Goal: Task Accomplishment & Management: Use online tool/utility

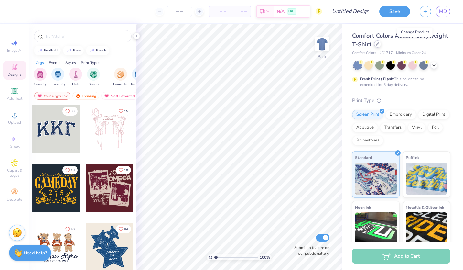
click at [381, 45] on div at bounding box center [377, 43] width 7 height 7
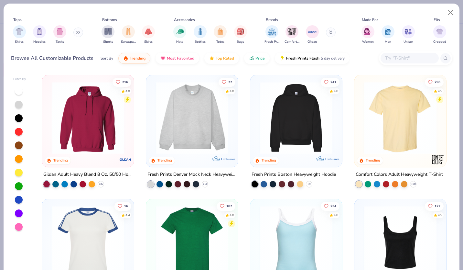
click at [175, 99] on img at bounding box center [192, 118] width 79 height 72
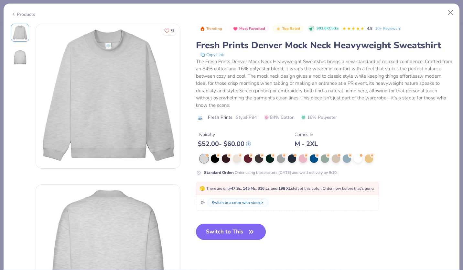
click at [241, 234] on button "Switch to This" at bounding box center [231, 232] width 70 height 16
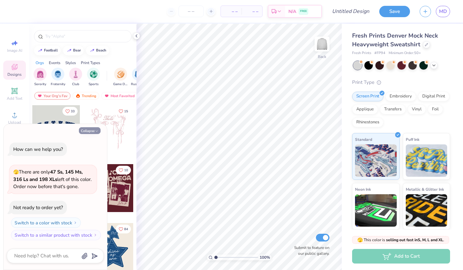
click at [91, 129] on button "Collapse" at bounding box center [90, 130] width 22 height 7
type textarea "x"
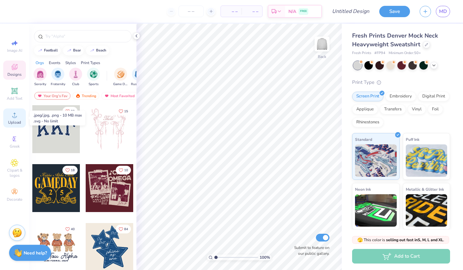
click at [13, 118] on icon at bounding box center [15, 115] width 8 height 8
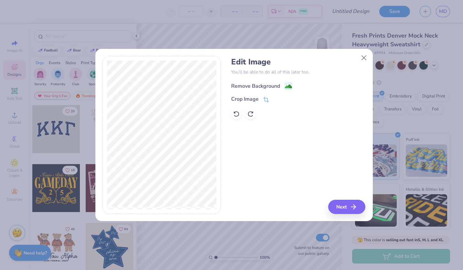
click at [290, 85] on image at bounding box center [288, 86] width 7 height 7
click at [339, 204] on button "Next" at bounding box center [347, 207] width 37 height 14
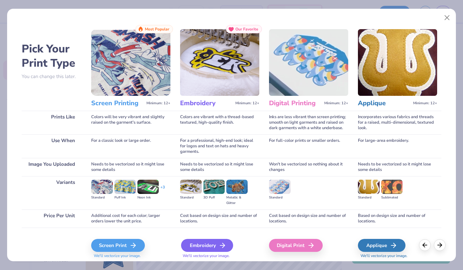
click at [202, 245] on div "Embroidery" at bounding box center [207, 245] width 52 height 13
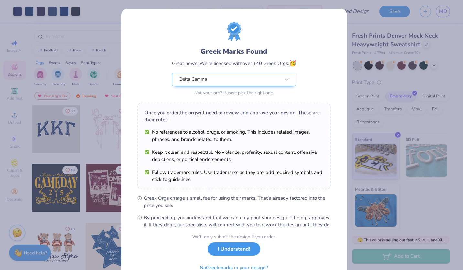
click at [244, 256] on button "I Understand!" at bounding box center [234, 248] width 53 height 13
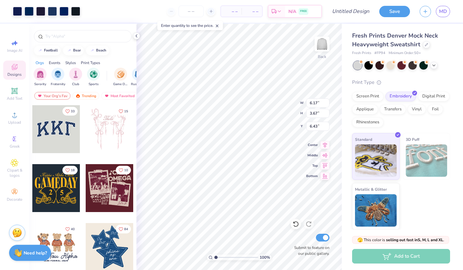
type input "6.17"
type input "3.67"
type input "1.17"
type input "2.48"
click at [19, 91] on div "Add Text" at bounding box center [14, 93] width 23 height 19
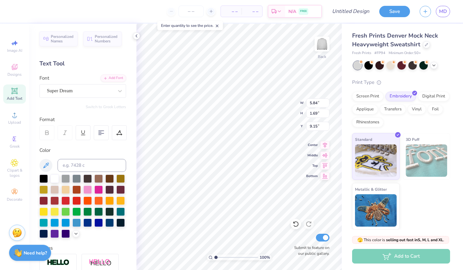
scroll to position [5, 1]
type textarea "T"
type textarea "Est. 1873"
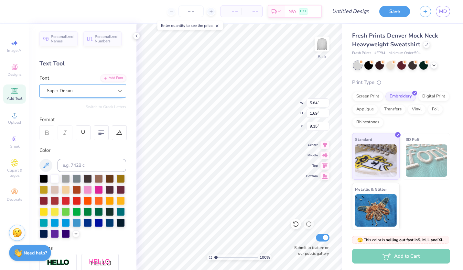
click at [117, 94] on icon at bounding box center [120, 91] width 6 height 6
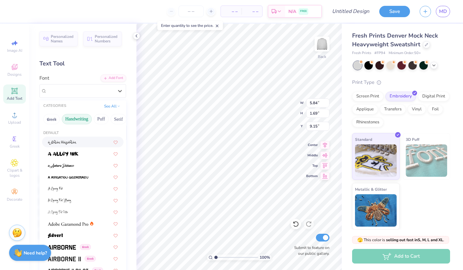
click at [83, 120] on button "Handwriting" at bounding box center [77, 119] width 30 height 10
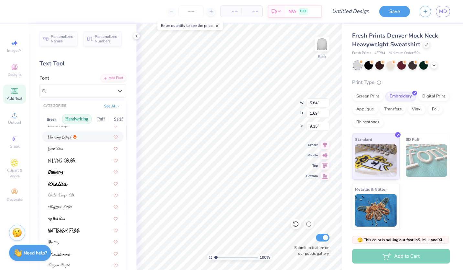
scroll to position [87, 0]
click at [84, 180] on div at bounding box center [83, 183] width 70 height 7
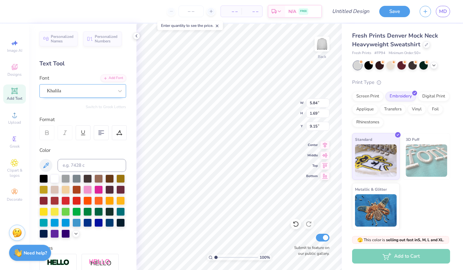
click at [79, 90] on div "Khalila" at bounding box center [80, 91] width 68 height 10
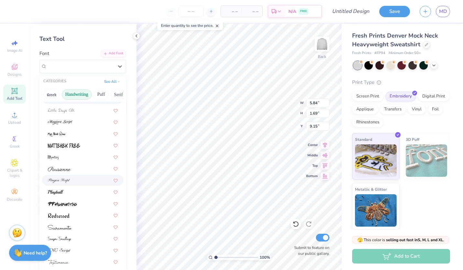
scroll to position [25, 0]
click at [78, 193] on div at bounding box center [83, 191] width 70 height 7
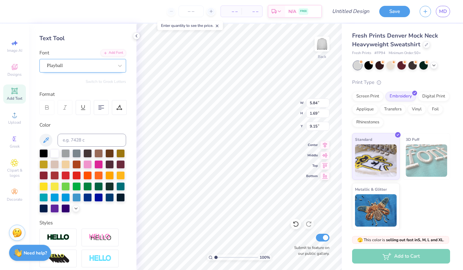
click at [67, 68] on div "Playball" at bounding box center [80, 65] width 68 height 10
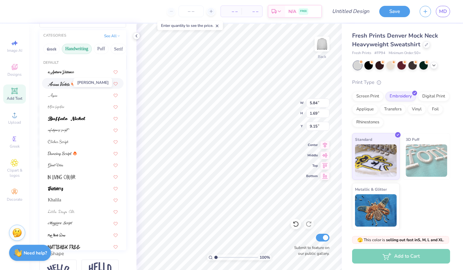
scroll to position [70, 0]
click at [64, 80] on span at bounding box center [59, 83] width 22 height 7
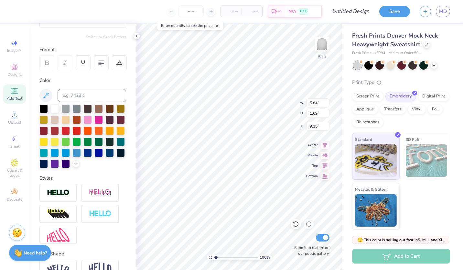
scroll to position [71, 0]
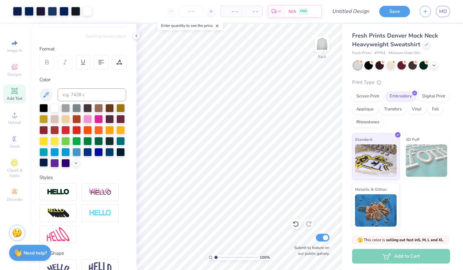
click at [48, 159] on div at bounding box center [43, 162] width 8 height 8
click at [105, 156] on div at bounding box center [109, 151] width 8 height 8
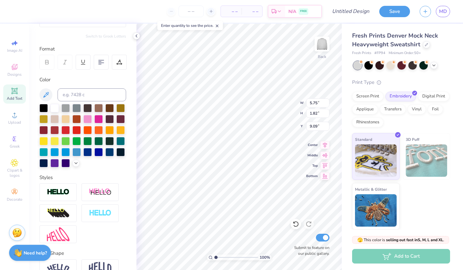
scroll to position [5, 1]
type textarea "Est 1873"
type input "14.43"
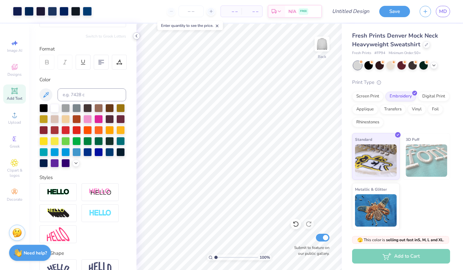
click at [136, 36] on polyline at bounding box center [136, 36] width 1 height 3
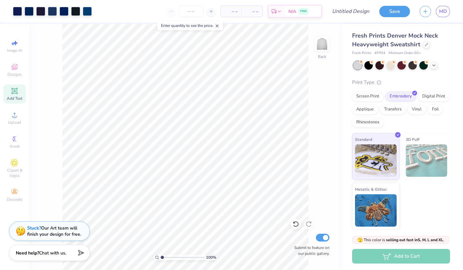
type input "1.00022776692299"
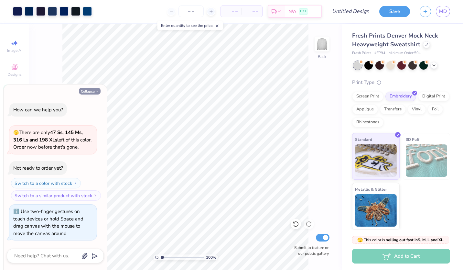
click at [91, 90] on button "Collapse" at bounding box center [90, 91] width 22 height 7
type textarea "x"
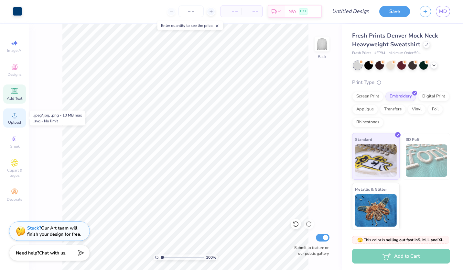
click at [12, 116] on icon at bounding box center [15, 115] width 8 height 8
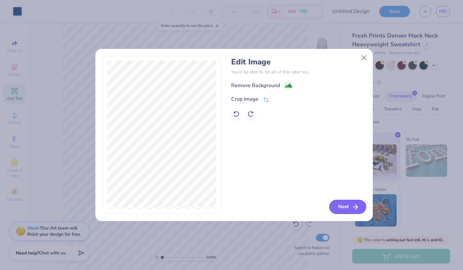
click at [344, 207] on button "Next" at bounding box center [347, 207] width 37 height 14
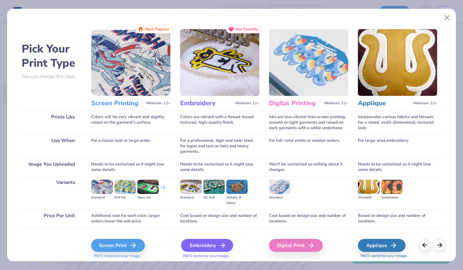
click at [216, 241] on div "Embroidery" at bounding box center [207, 245] width 52 height 13
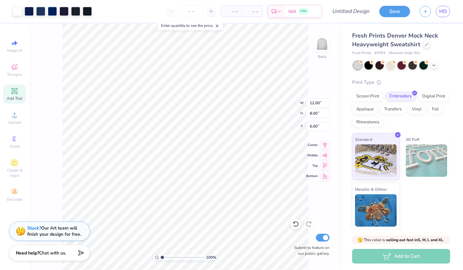
type input "1.00022776692299"
type input "10.53"
type input "7.02"
type input "6.98"
click at [431, 65] on div at bounding box center [434, 64] width 7 height 7
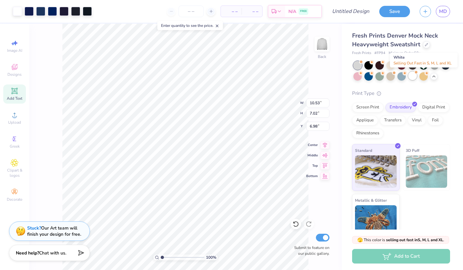
click at [417, 74] on div at bounding box center [413, 75] width 8 height 8
type input "1.00022776692299"
type textarea "x"
type input "1.00022776692299"
type textarea "x"
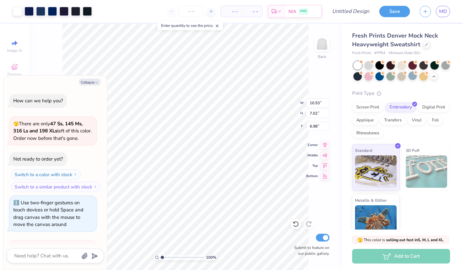
type input "1.00022776692299"
type textarea "x"
type input "1.00022776692299"
type textarea "x"
type input "1.00022776692299"
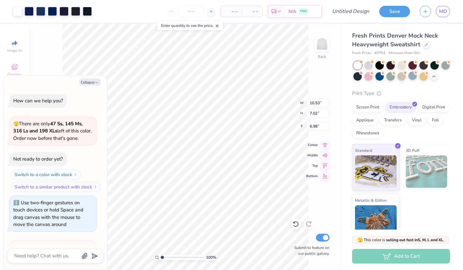
type textarea "x"
type input "1.00022776692299"
type textarea "x"
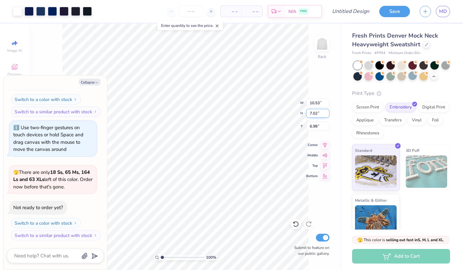
type input "1.00022776692299"
type textarea "x"
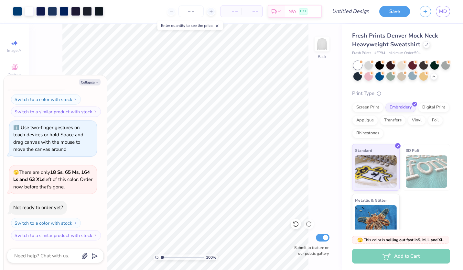
type input "1.00022776692299"
type textarea "x"
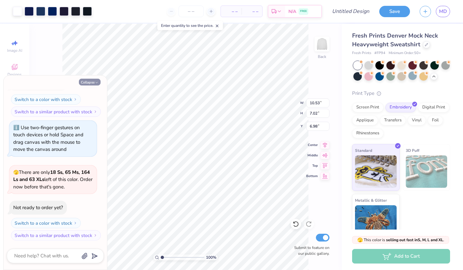
type input "1.00022776692299"
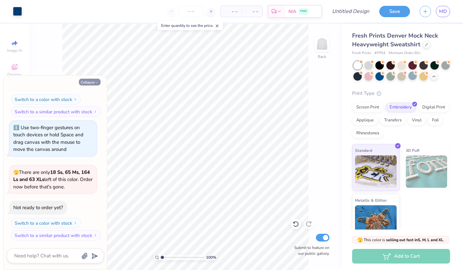
click at [93, 83] on button "Collapse" at bounding box center [90, 82] width 22 height 7
type textarea "x"
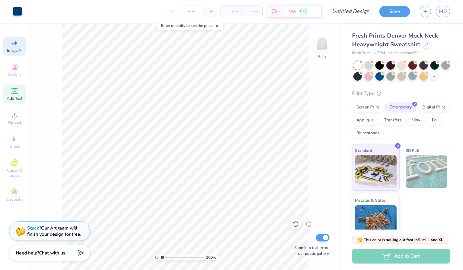
click at [10, 42] on div "Image AI" at bounding box center [14, 46] width 23 height 19
type input "1.00022776692299"
select select "4"
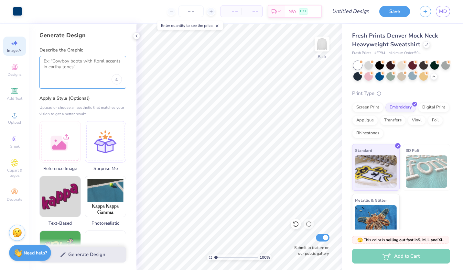
click at [66, 60] on textarea at bounding box center [83, 66] width 78 height 16
click at [74, 142] on div at bounding box center [59, 140] width 41 height 41
click at [52, 69] on textarea at bounding box center [83, 66] width 78 height 16
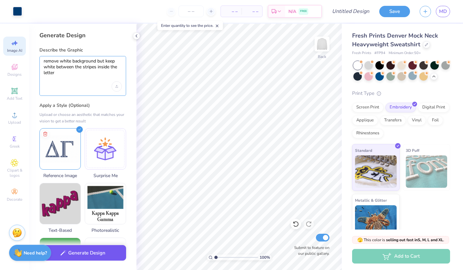
type textarea "remove white background but keep white between the stripes inside the letter"
click at [85, 249] on button "Generate Design" at bounding box center [82, 253] width 87 height 16
type input "1.00022776692299"
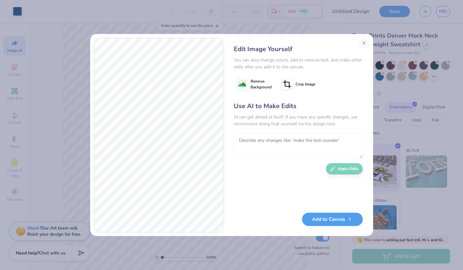
click at [270, 145] on textarea at bounding box center [298, 145] width 129 height 25
type textarea "make white and navy stripes"
click at [333, 169] on icon "button" at bounding box center [333, 167] width 6 height 6
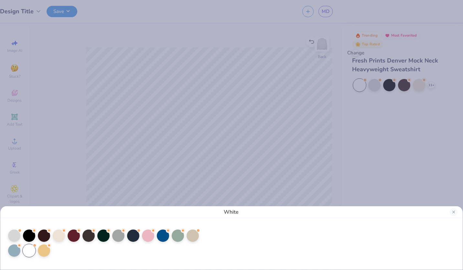
type input "1"
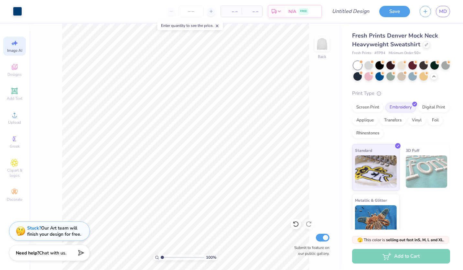
click at [20, 51] on span "Image AI" at bounding box center [14, 50] width 15 height 5
select select "4"
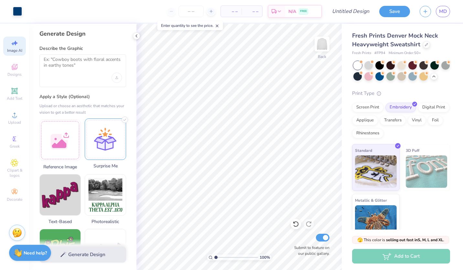
scroll to position [0, 0]
